Goal: Use online tool/utility: Utilize a website feature to perform a specific function

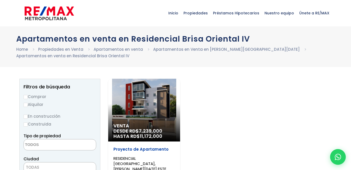
select select
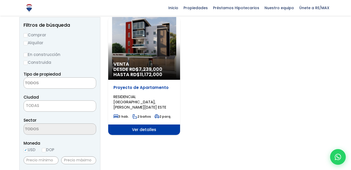
scroll to position [52, 0]
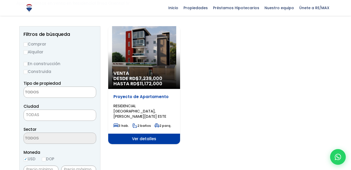
click at [152, 133] on span "Ver detalles" at bounding box center [144, 138] width 72 height 10
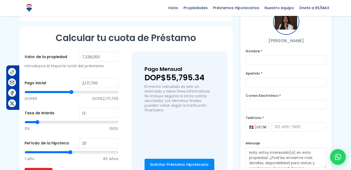
scroll to position [366, 0]
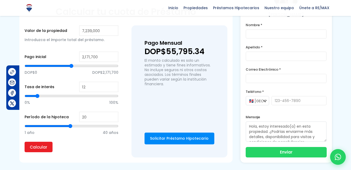
type input "41"
type input "44"
type input "46"
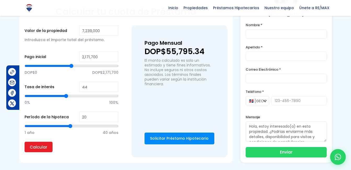
type input "46"
type input "51"
type input "59"
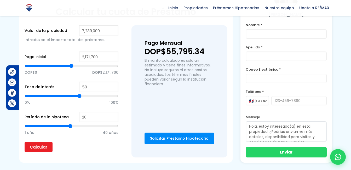
type input "65"
type input "71"
type input "76"
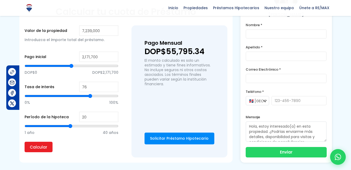
type input "76"
type input "82"
type input "87"
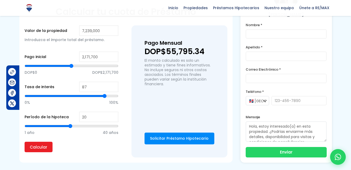
type input "93"
type input "95"
type input "99"
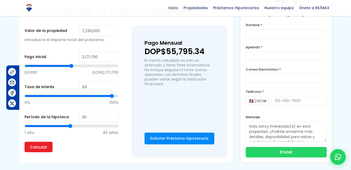
type input "99"
type input "100"
drag, startPoint x: 63, startPoint y: 95, endPoint x: 132, endPoint y: 98, distance: 68.5
type input "100"
click at [118, 98] on input "range" at bounding box center [72, 95] width 94 height 5
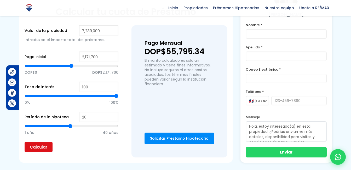
click at [40, 145] on input "Calcular" at bounding box center [39, 147] width 28 height 10
type input "93"
type input "92"
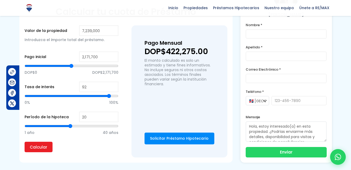
type input "89"
type input "83"
type input "76"
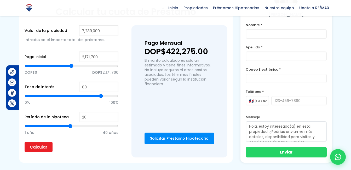
type input "76"
type input "66"
type input "51"
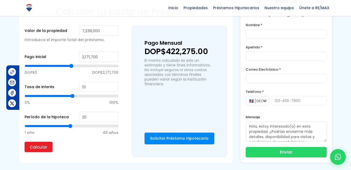
type input "25"
type input "10"
type input "0"
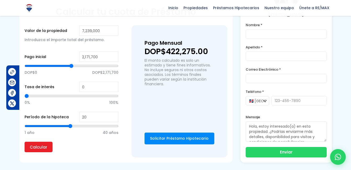
drag, startPoint x: 110, startPoint y: 96, endPoint x: -10, endPoint y: 96, distance: 119.6
type input "0"
click at [25, 96] on input "range" at bounding box center [72, 95] width 94 height 5
click at [40, 150] on input "Calcular" at bounding box center [39, 147] width 28 height 10
type input "14"
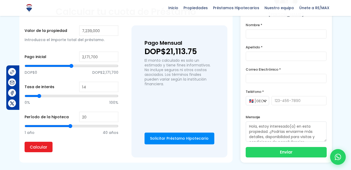
type input "14"
click at [39, 95] on input "range" at bounding box center [72, 95] width 94 height 5
click at [35, 151] on input "Calcular" at bounding box center [39, 147] width 28 height 10
type input "12"
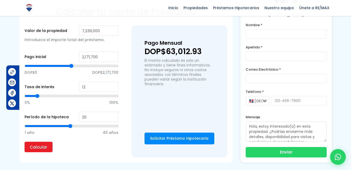
type input "11"
type input "12"
click at [37, 95] on input "range" at bounding box center [72, 95] width 94 height 5
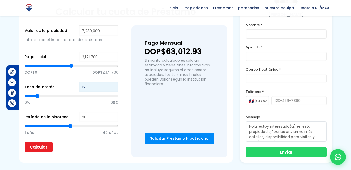
click at [100, 88] on input "12" at bounding box center [98, 87] width 39 height 10
type input "12.5"
type input "13"
type input "12.5"
click at [25, 142] on input "Calcular" at bounding box center [39, 147] width 28 height 10
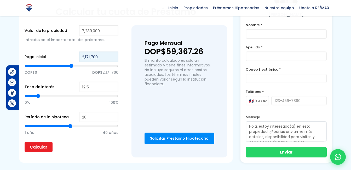
drag, startPoint x: 110, startPoint y: 56, endPoint x: 71, endPoint y: 56, distance: 38.4
click at [74, 56] on div "Pago inicial 2,171,700 DOP$0 DOP$2,171,700" at bounding box center [72, 66] width 94 height 30
type input "1"
type input "14"
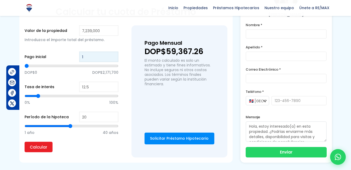
type input "14"
type input "144"
type input "1,447"
type input "1447"
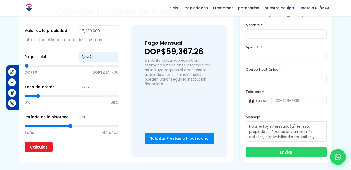
type input "14,478"
type input "14478"
type input "144,780"
type input "144780"
type input "1,447,800"
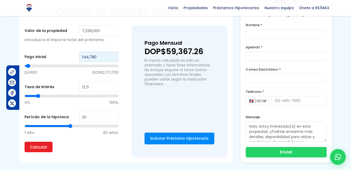
type input "1447800"
type input "1,447,800"
click at [45, 144] on input "Calcular" at bounding box center [39, 147] width 28 height 10
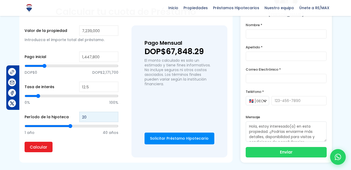
click at [87, 117] on input "20" at bounding box center [98, 117] width 39 height 10
type input "25"
click at [40, 144] on input "Calcular" at bounding box center [39, 147] width 28 height 10
drag, startPoint x: 86, startPoint y: 118, endPoint x: 73, endPoint y: 116, distance: 13.0
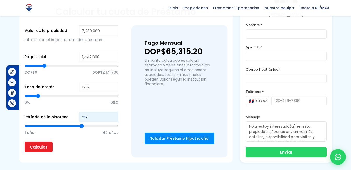
click at [73, 116] on div "Período de la hipoteca 25 1 año 40 años" at bounding box center [72, 127] width 94 height 30
type input "3"
type input "30"
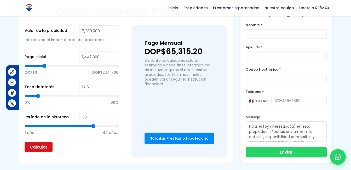
click at [33, 147] on input "Calcular" at bounding box center [39, 147] width 28 height 10
type input "31"
type input "32"
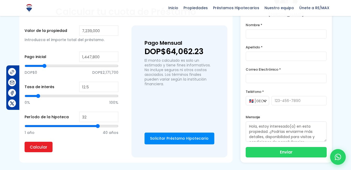
type input "33"
type input "34"
type input "37"
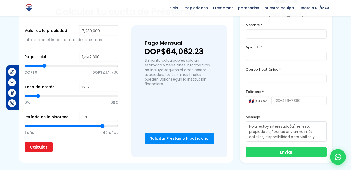
type input "37"
type input "40"
drag, startPoint x: 96, startPoint y: 124, endPoint x: 136, endPoint y: 123, distance: 40.0
type input "40"
click at [118, 123] on input "range" at bounding box center [72, 125] width 94 height 5
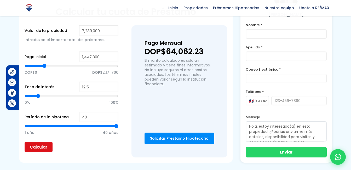
click at [32, 146] on input "Calcular" at bounding box center [39, 147] width 28 height 10
type input "27"
click at [86, 125] on input "range" at bounding box center [72, 125] width 94 height 5
type input "26"
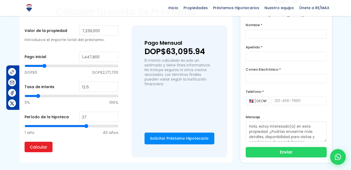
type input "26"
type input "25"
type input "24"
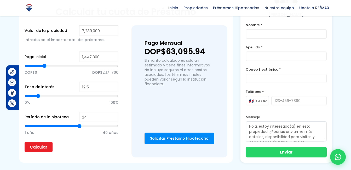
type input "23"
type input "22"
type input "21"
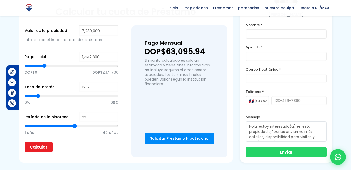
type input "21"
type input "20"
drag, startPoint x: 85, startPoint y: 125, endPoint x: 71, endPoint y: 124, distance: 13.9
type input "20"
click at [71, 124] on input "range" at bounding box center [72, 125] width 94 height 5
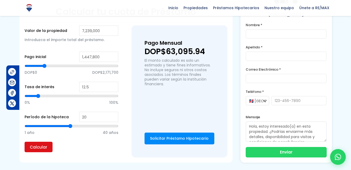
click at [42, 146] on input "Calcular" at bounding box center [39, 147] width 28 height 10
drag, startPoint x: 104, startPoint y: 54, endPoint x: 73, endPoint y: 56, distance: 30.9
click at [73, 56] on div "Pago inicial 1,447,800 DOP$0 DOP$2,171,700" at bounding box center [72, 66] width 94 height 30
type input "2"
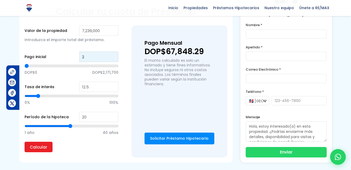
type input "20"
type input "200"
type input "2,000"
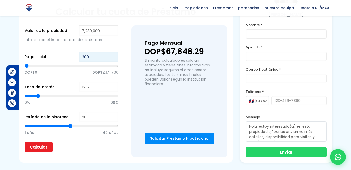
type input "2000"
type input "20,000"
type input "20000"
type input "200,000"
type input "200000"
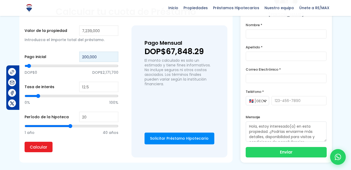
type input "2,000,000"
type input "2000000"
click at [46, 144] on input "Calcular" at bounding box center [39, 147] width 28 height 10
drag, startPoint x: 109, startPoint y: 56, endPoint x: 23, endPoint y: 63, distance: 86.6
click at [53, 61] on div "Pago inicial 2,000,000 DOP$0 DOP$2,171,700" at bounding box center [72, 66] width 94 height 30
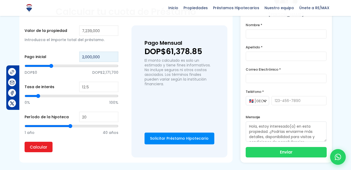
type input "4"
type input "40"
type input "400"
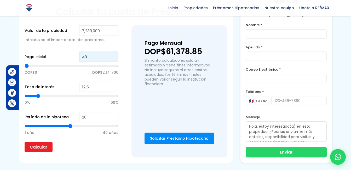
type input "400"
type input "4,000"
type input "4000"
type input "40,000"
type input "40000"
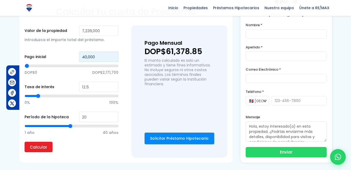
type input "400,000"
type input "400000"
type input "4,000,000"
type input "4000000"
type input "4,000,000"
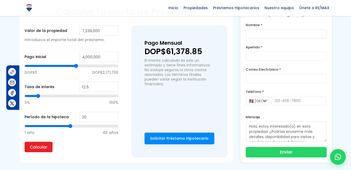
click at [48, 152] on form "Valor de la propiedad 7,239,000 Introduzca el importe total del préstamo. Pago …" at bounding box center [72, 91] width 94 height 132
click at [46, 148] on input "Calcular" at bounding box center [39, 147] width 28 height 10
